Goal: Navigation & Orientation: Find specific page/section

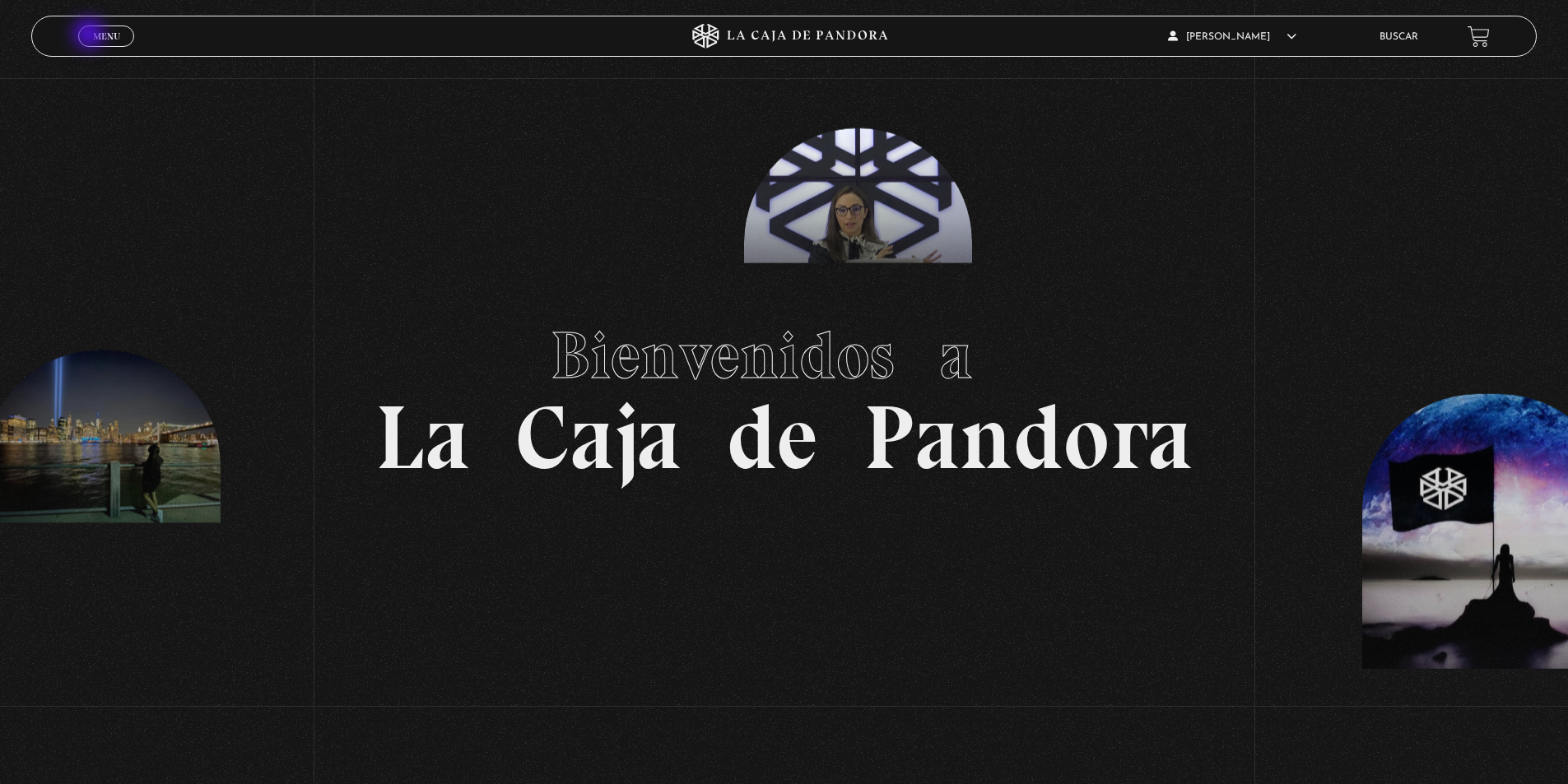
click at [91, 35] on link "Menu Cerrar" at bounding box center [106, 36] width 56 height 21
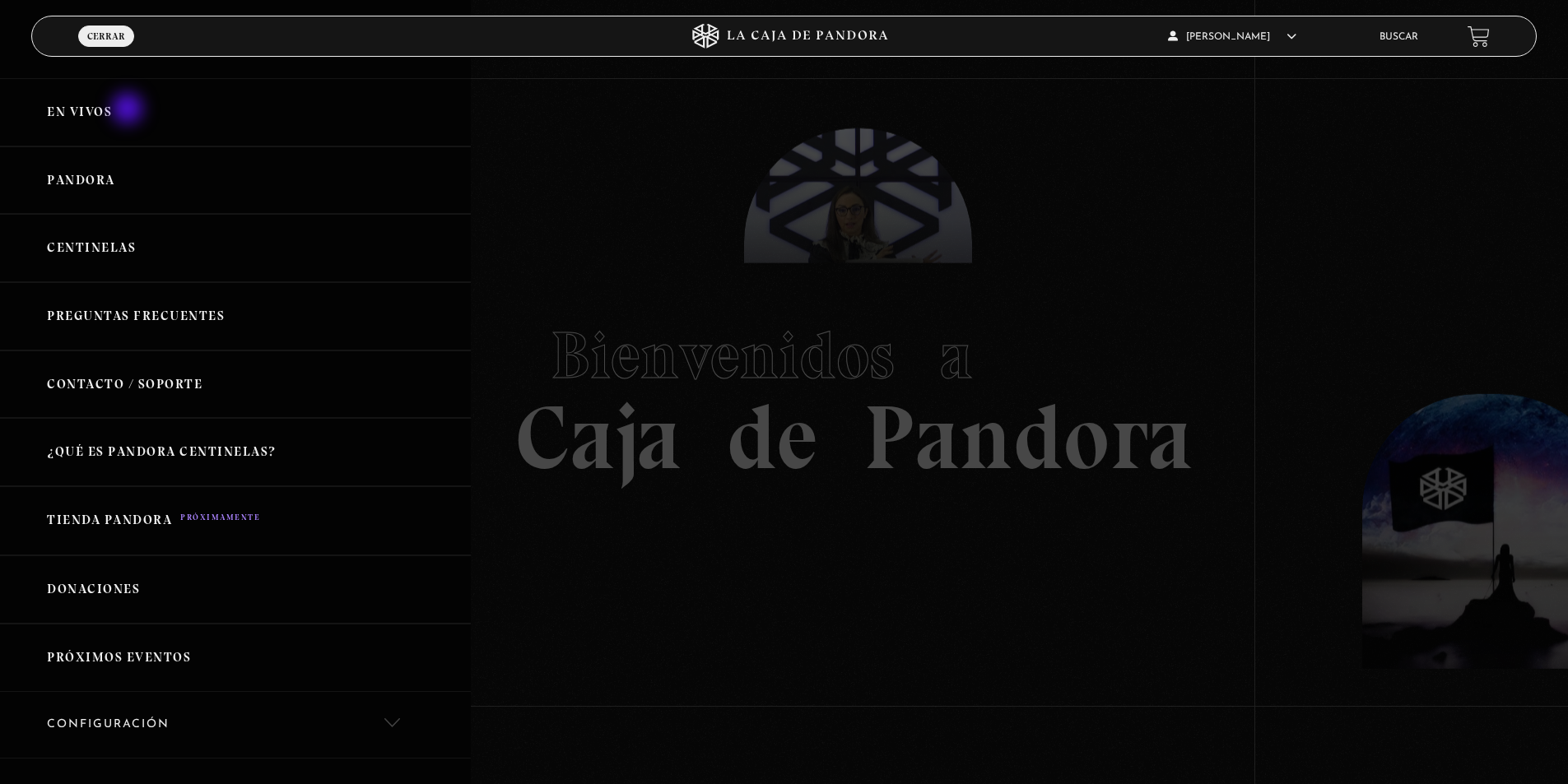
click at [129, 110] on link "En vivos" at bounding box center [236, 112] width 471 height 69
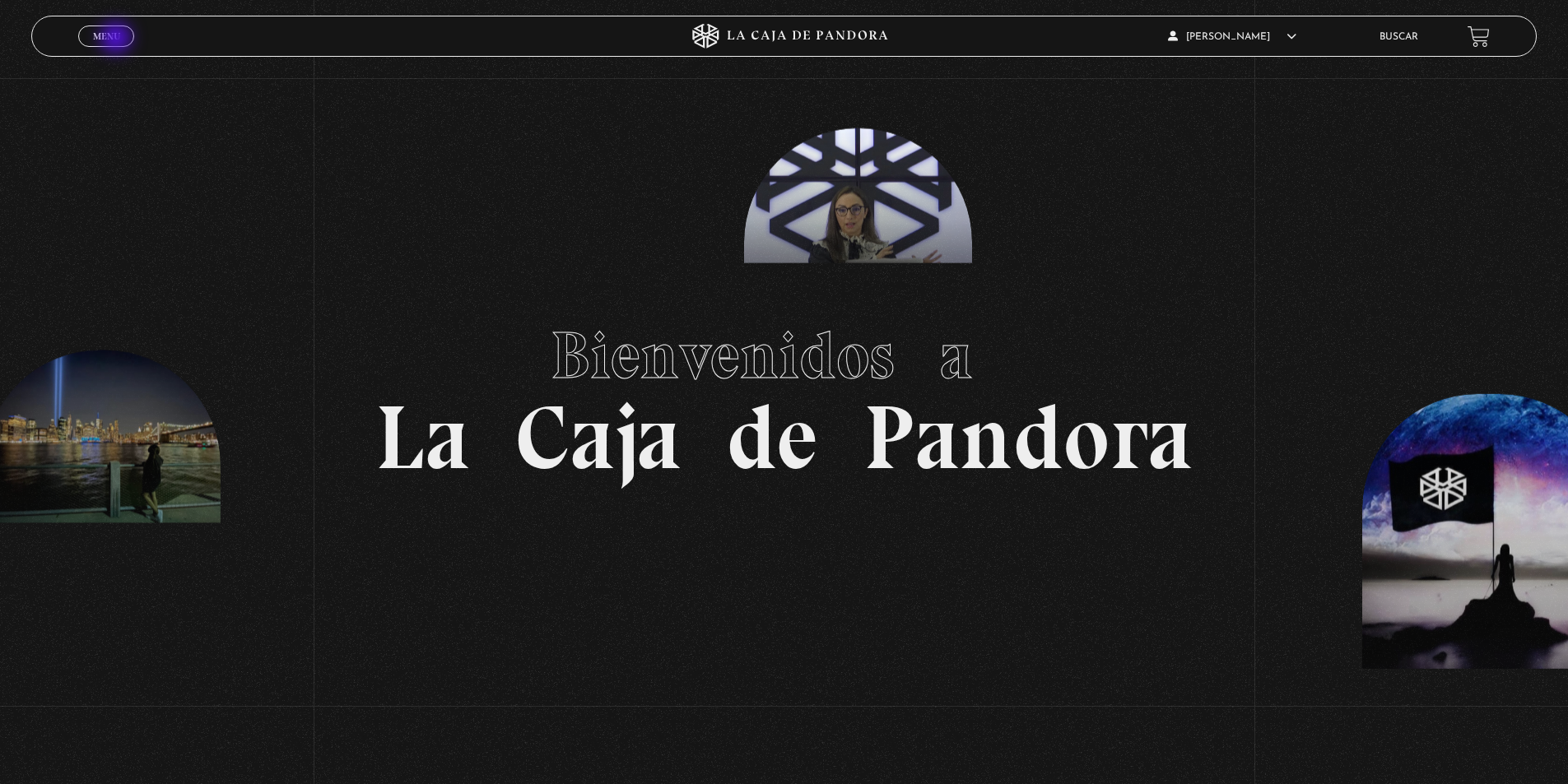
click at [118, 40] on span "Menu" at bounding box center [106, 36] width 27 height 10
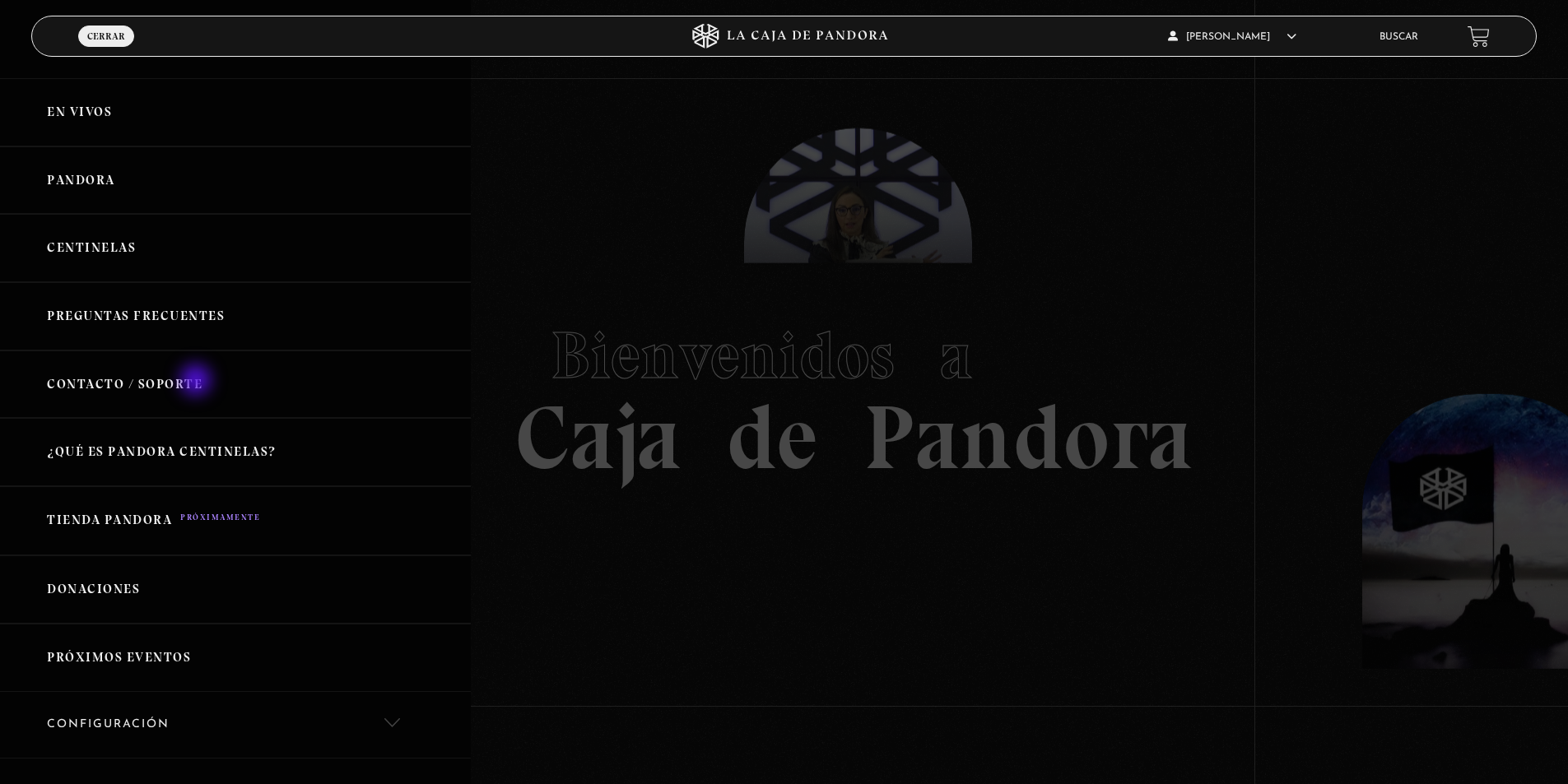
click at [197, 382] on link "Contacto / Soporte" at bounding box center [236, 385] width 471 height 69
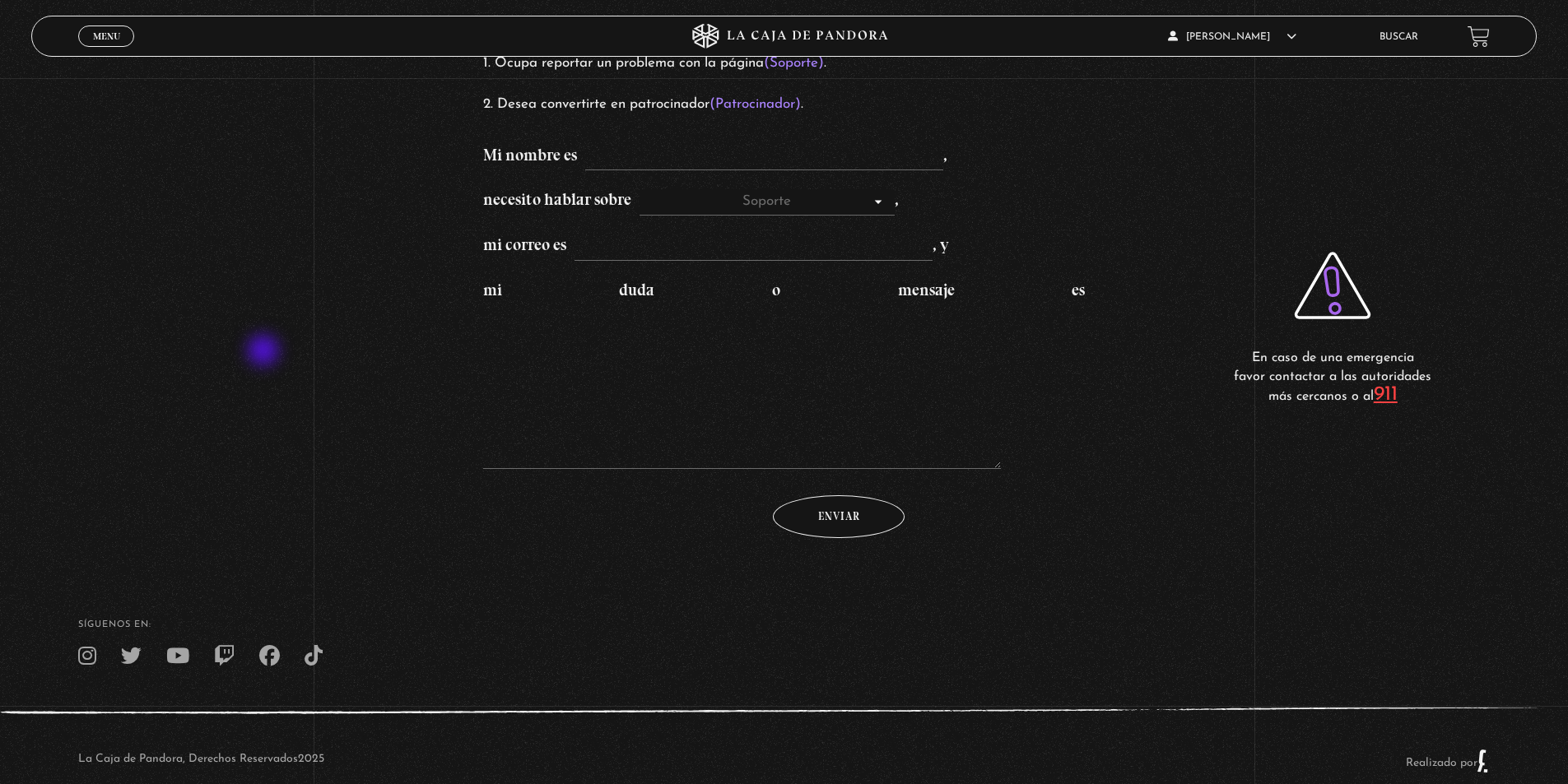
scroll to position [253, 0]
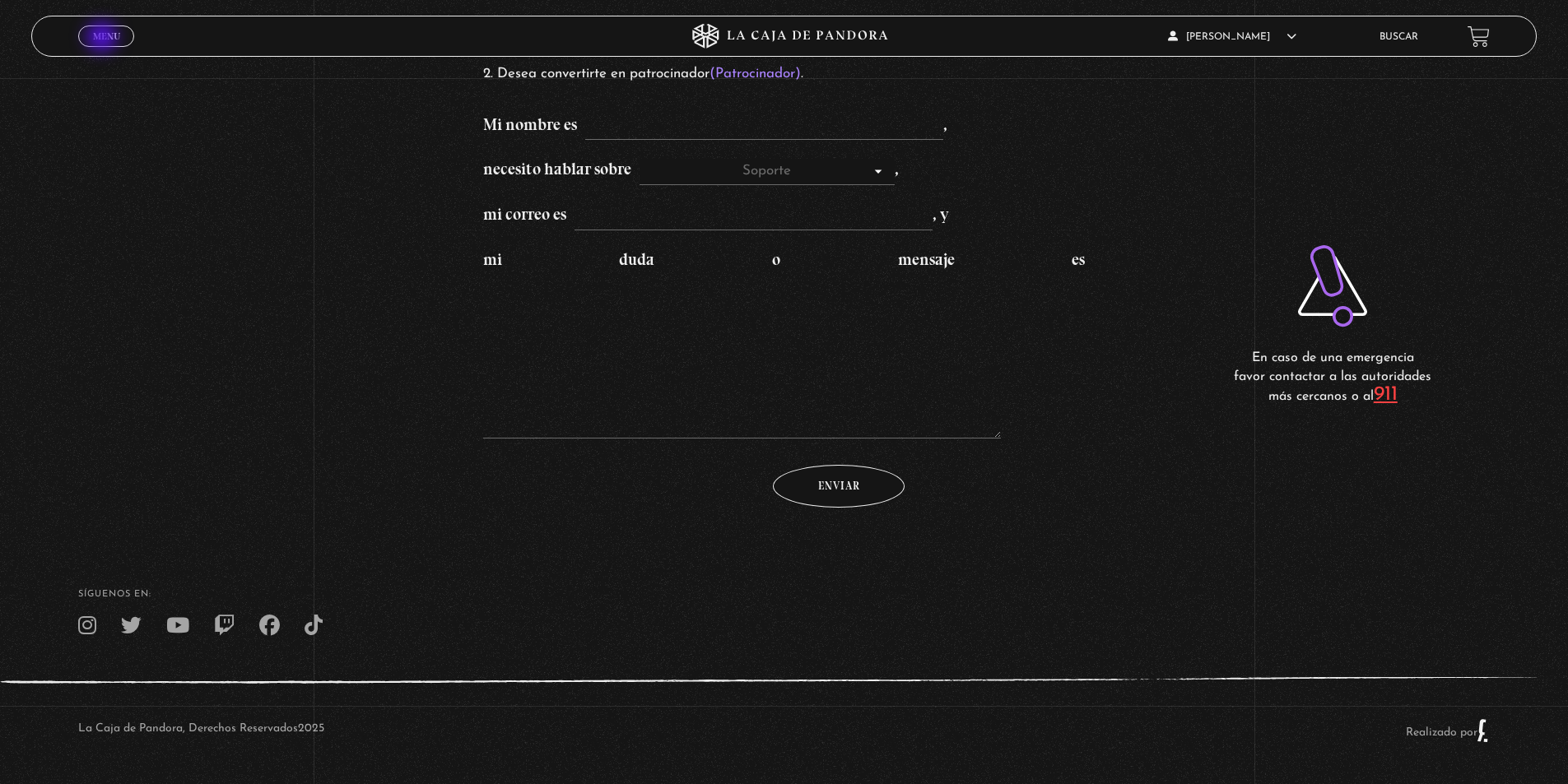
click at [104, 39] on span "Menu" at bounding box center [106, 36] width 27 height 10
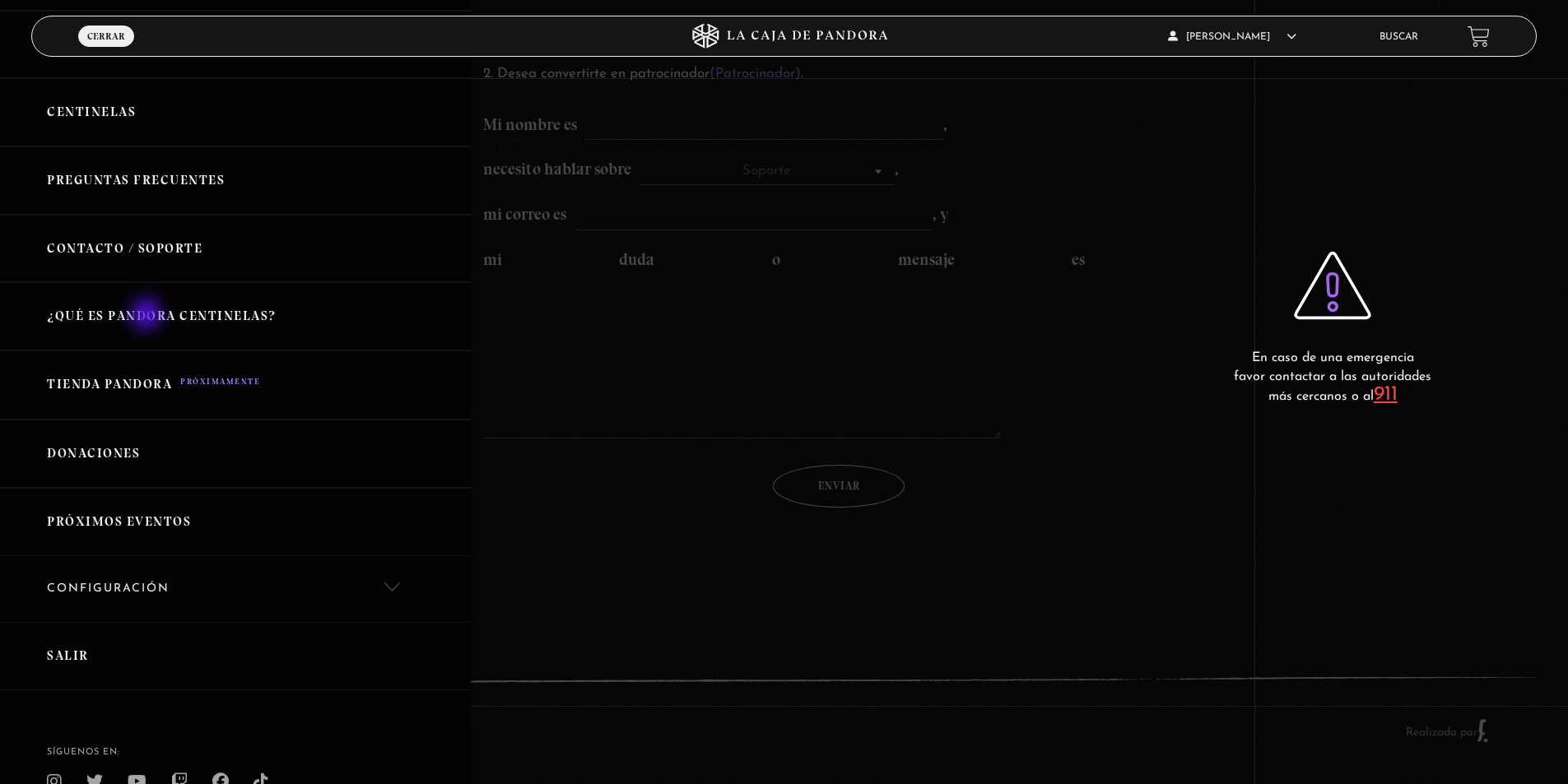
scroll to position [165, 0]
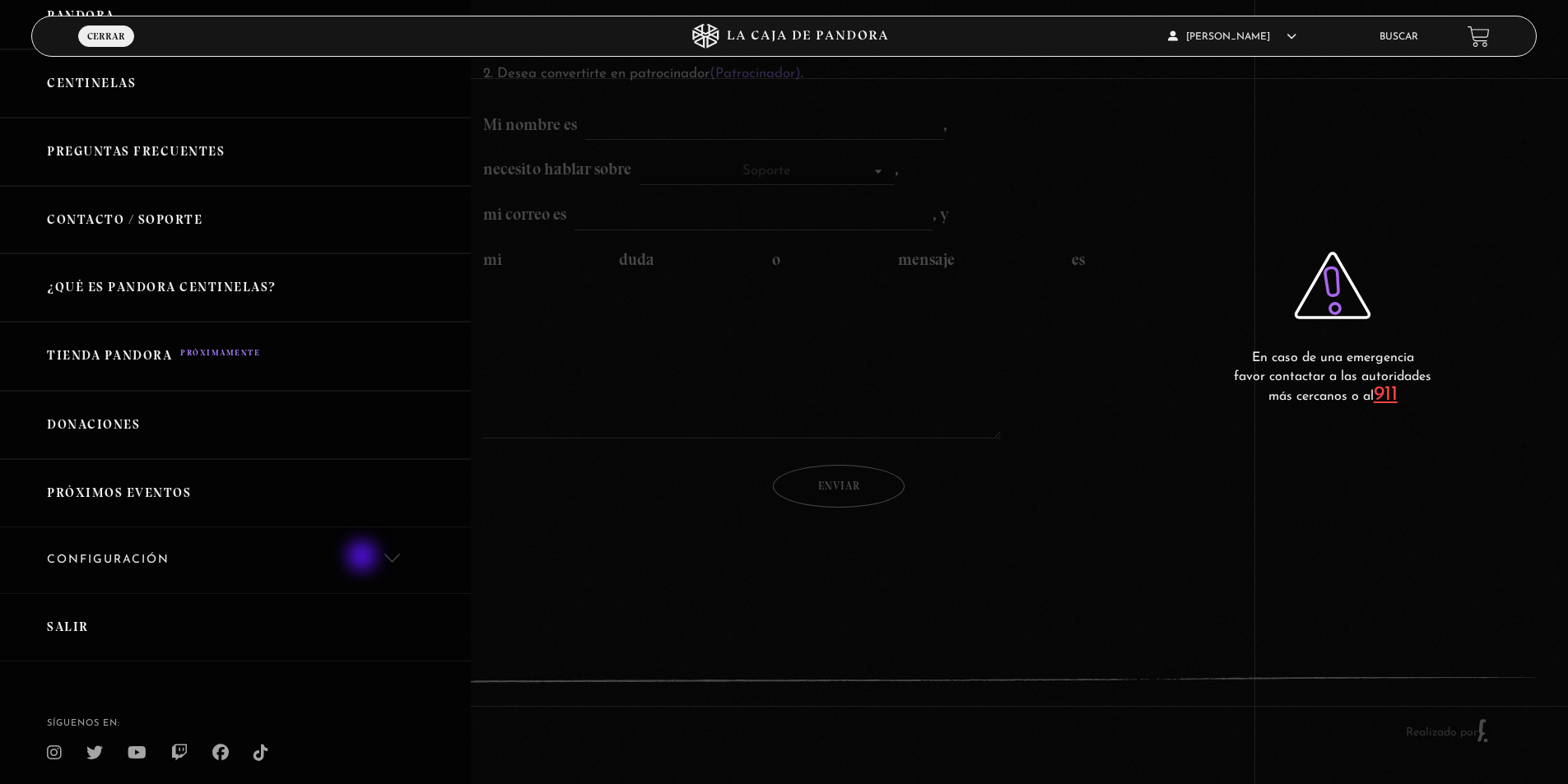
click at [363, 558] on link "Configuración" at bounding box center [236, 561] width 471 height 67
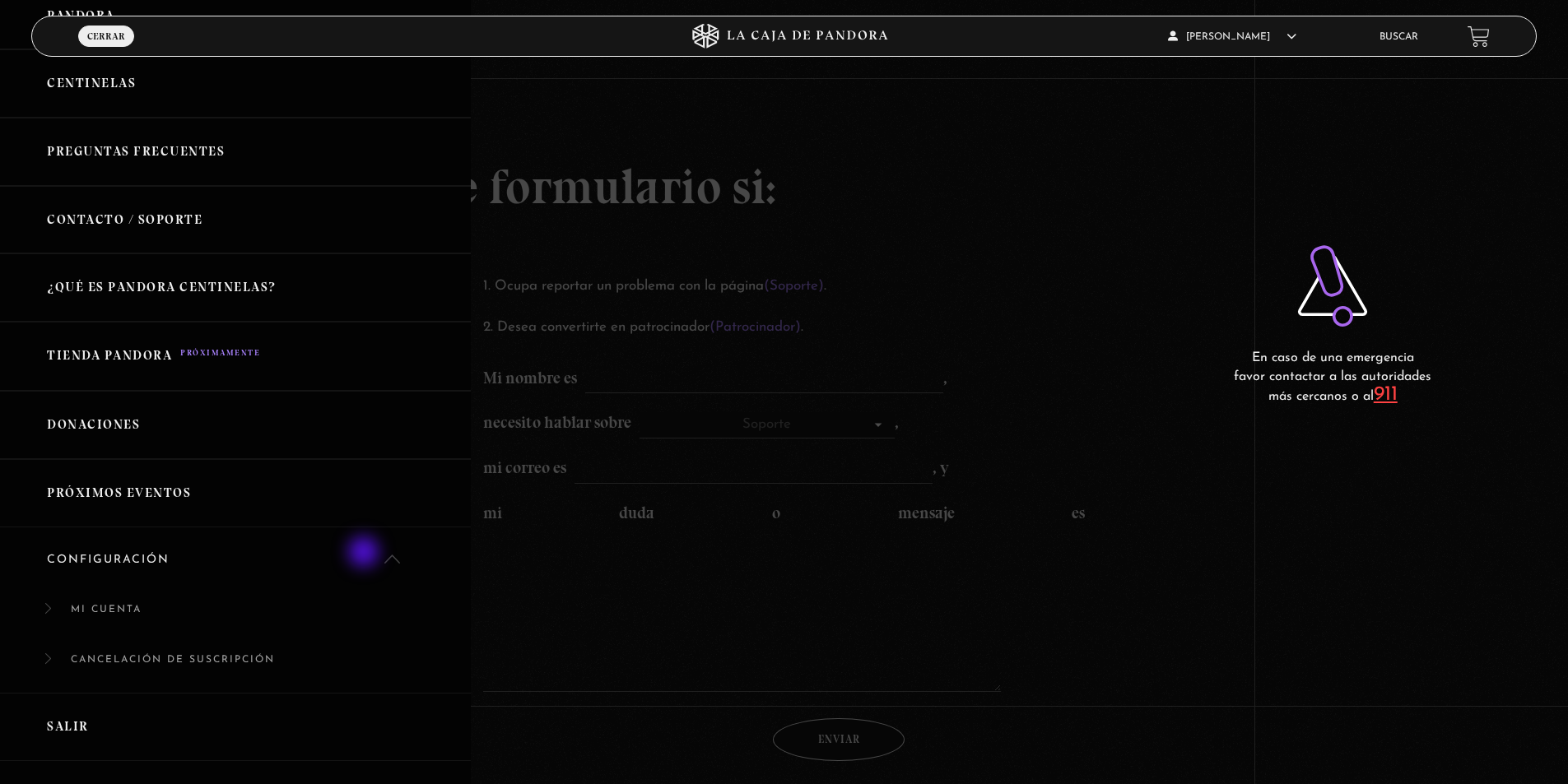
click at [365, 553] on link "Configuración" at bounding box center [236, 561] width 471 height 67
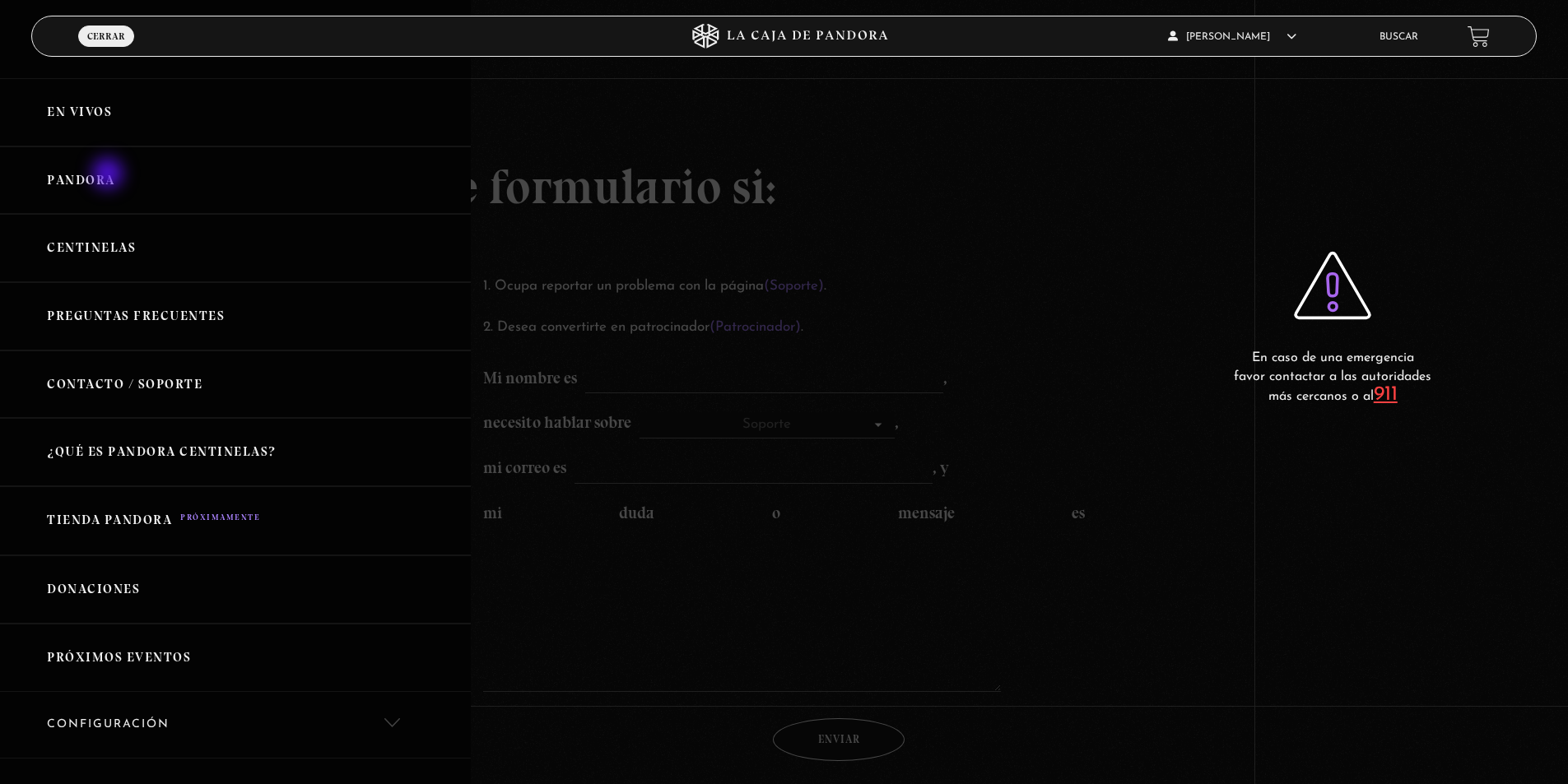
click at [109, 175] on link "Pandora" at bounding box center [236, 181] width 471 height 69
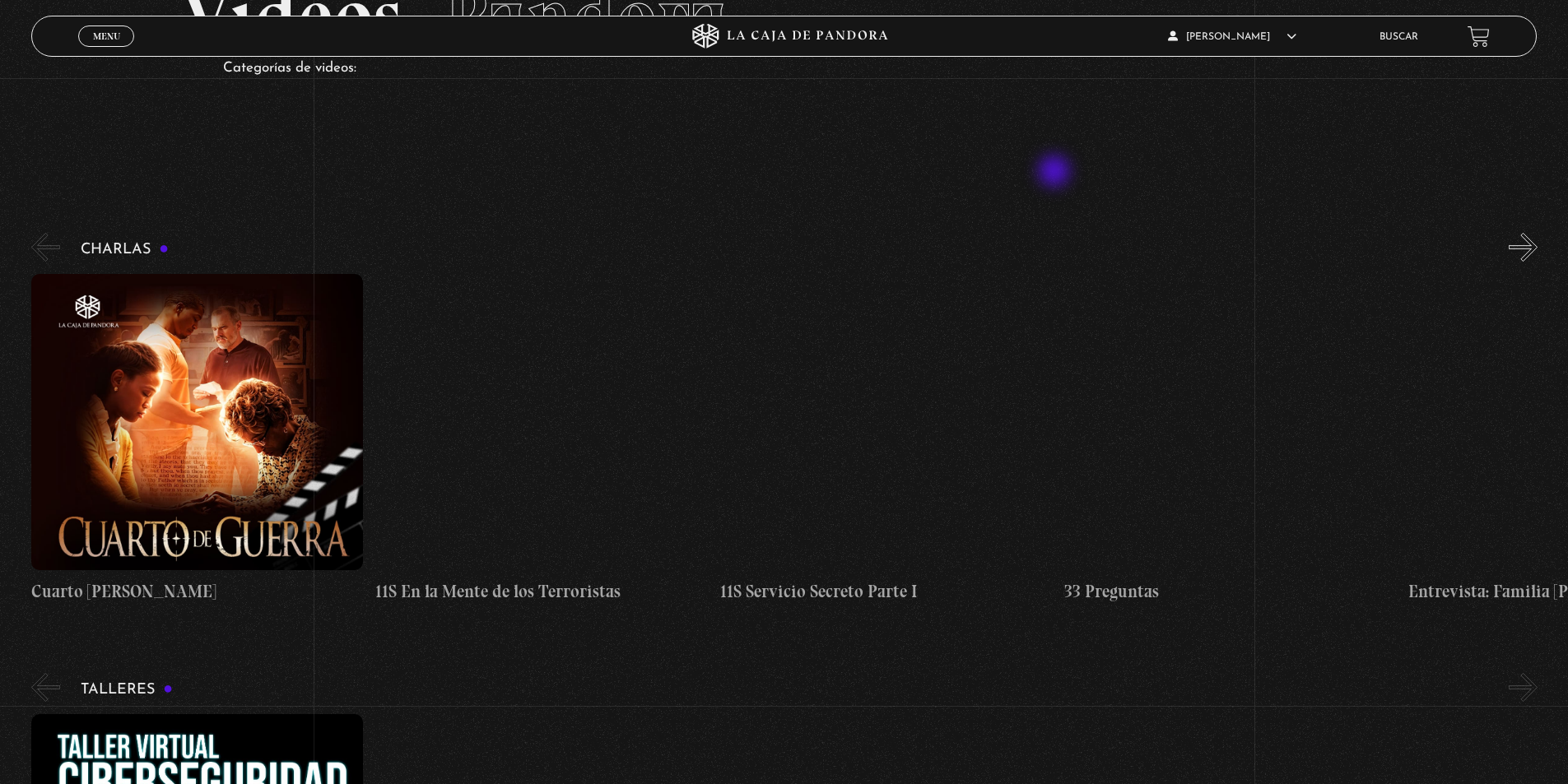
scroll to position [165, 0]
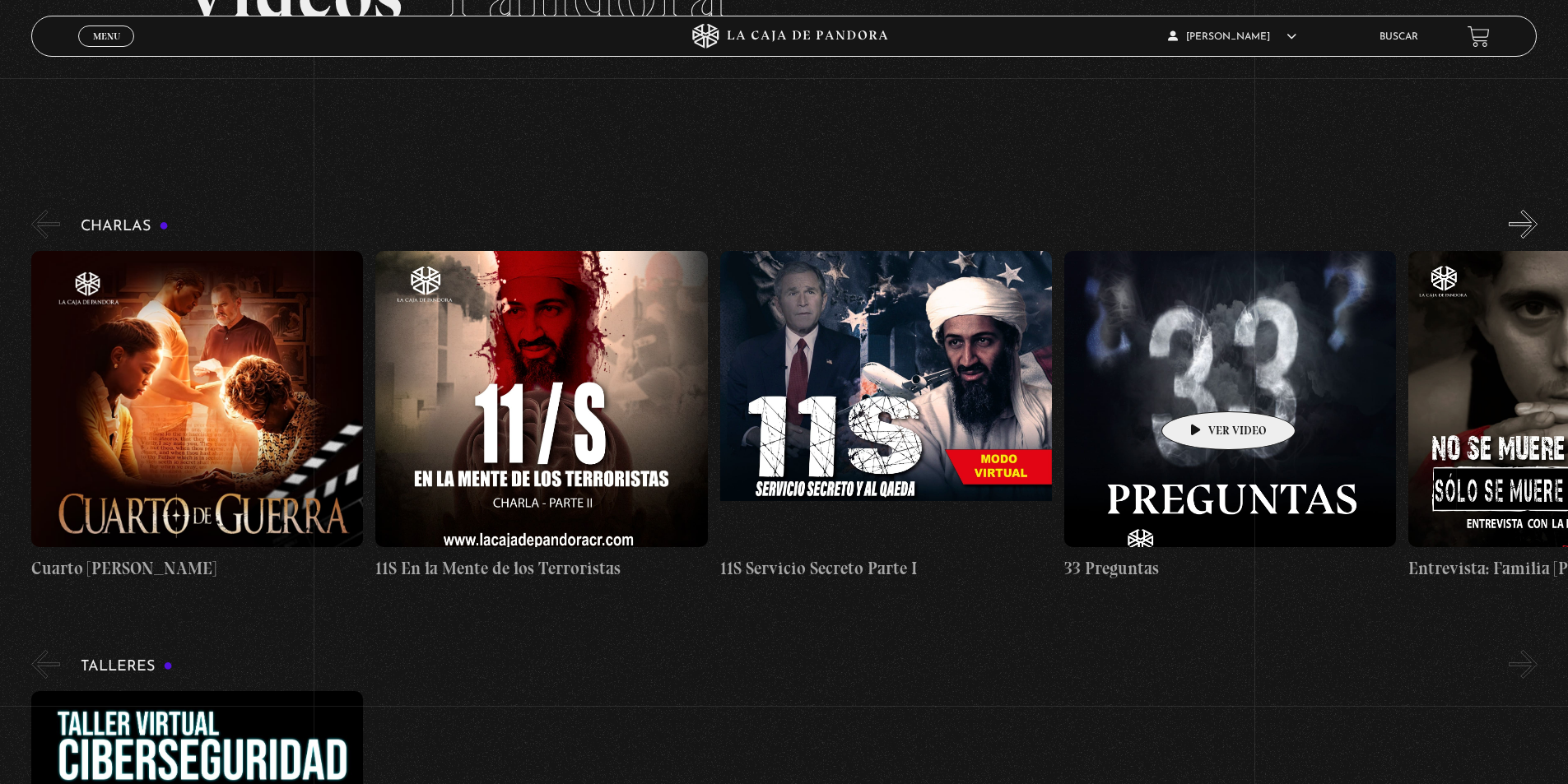
click at [1202, 387] on figure at bounding box center [1230, 399] width 332 height 297
